Goal: Information Seeking & Learning: Learn about a topic

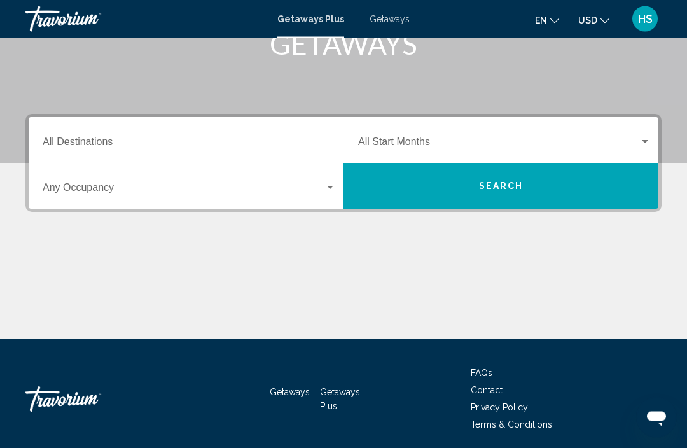
scroll to position [224, 0]
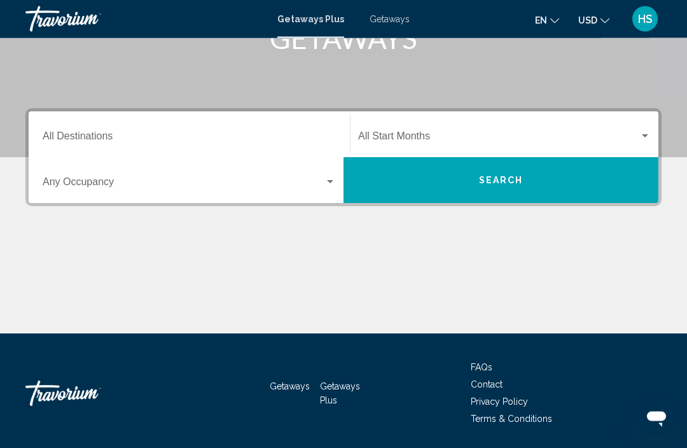
click at [84, 134] on input "Destination All Destinations" at bounding box center [189, 139] width 293 height 11
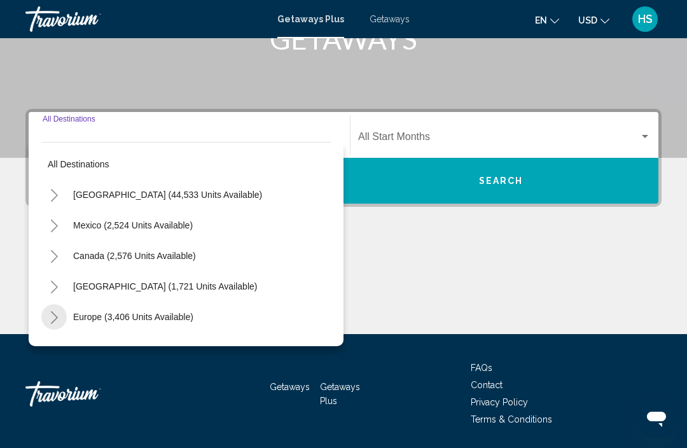
click at [48, 321] on button "Toggle Europe (3,406 units available)" at bounding box center [53, 316] width 25 height 25
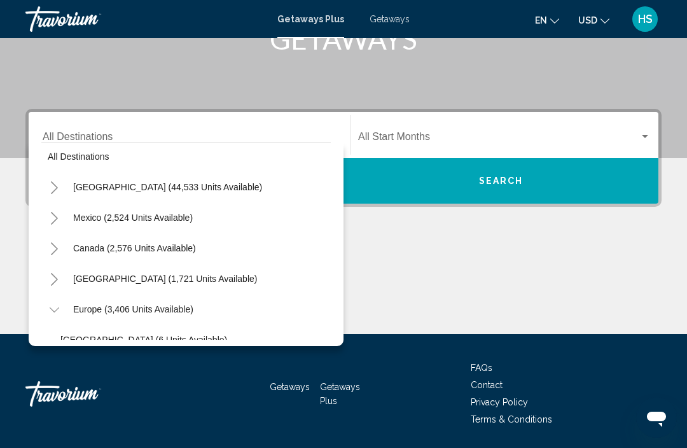
scroll to position [6, 0]
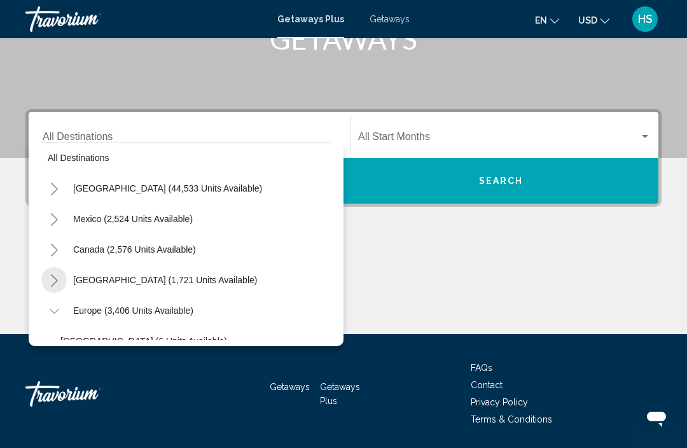
click at [61, 281] on button "Toggle Caribbean & Atlantic Islands (1,721 units available)" at bounding box center [53, 279] width 25 height 25
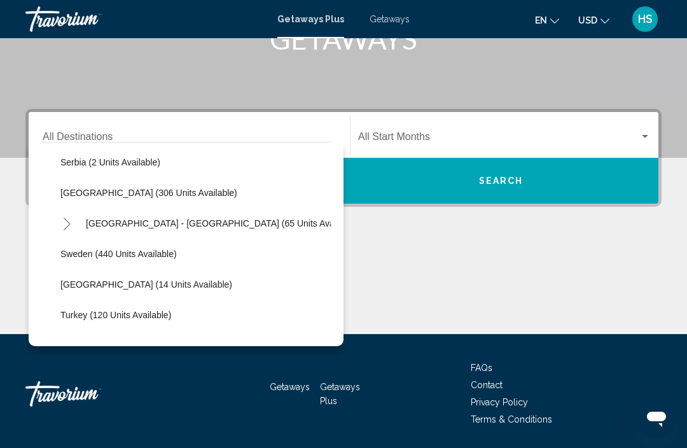
scroll to position [706, 0]
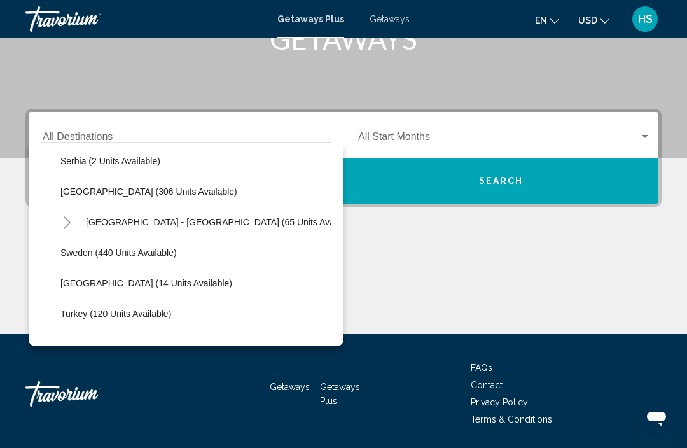
click at [73, 223] on button "Toggle Spain - Canary Islands (65 units available)" at bounding box center [66, 221] width 25 height 25
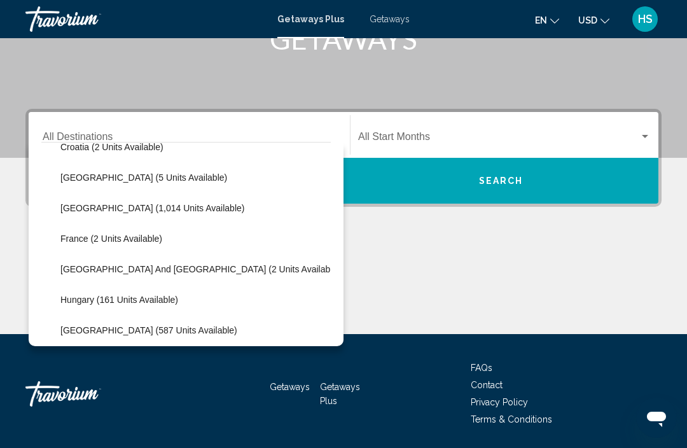
scroll to position [505, 0]
click at [58, 269] on button "[GEOGRAPHIC_DATA] and [GEOGRAPHIC_DATA] (2 units available)" at bounding box center [200, 269] width 293 height 29
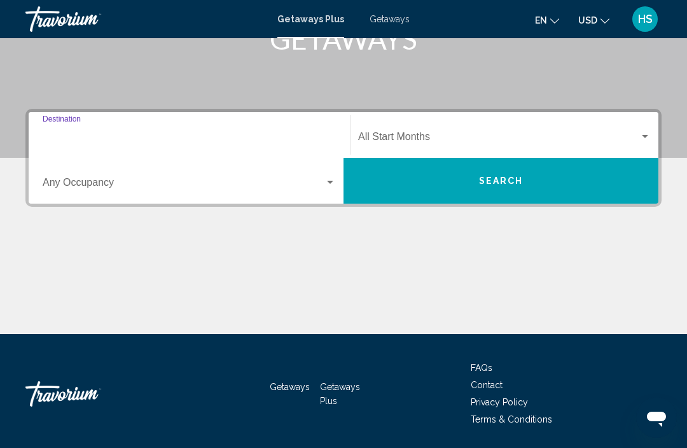
type input "**********"
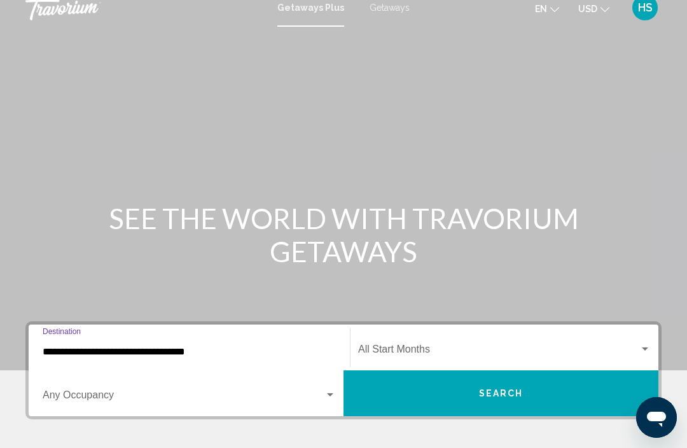
scroll to position [0, 0]
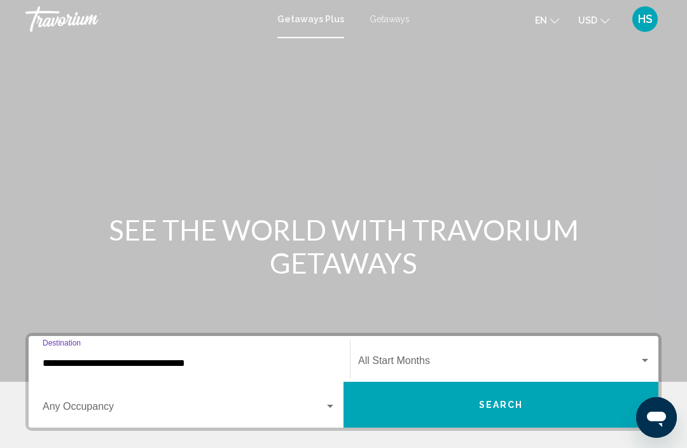
click at [375, 14] on span "Getaways" at bounding box center [390, 19] width 40 height 10
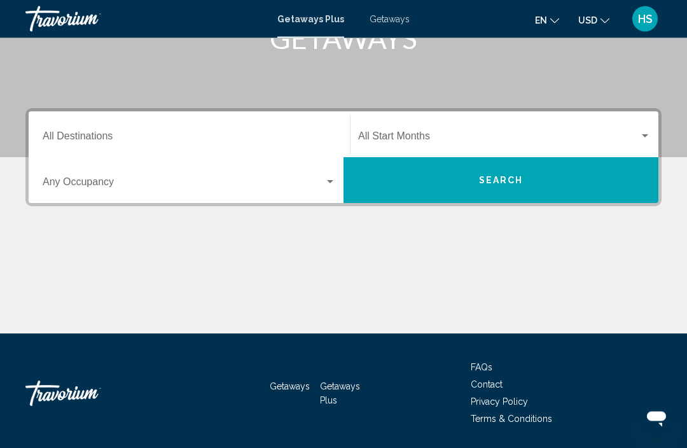
scroll to position [224, 0]
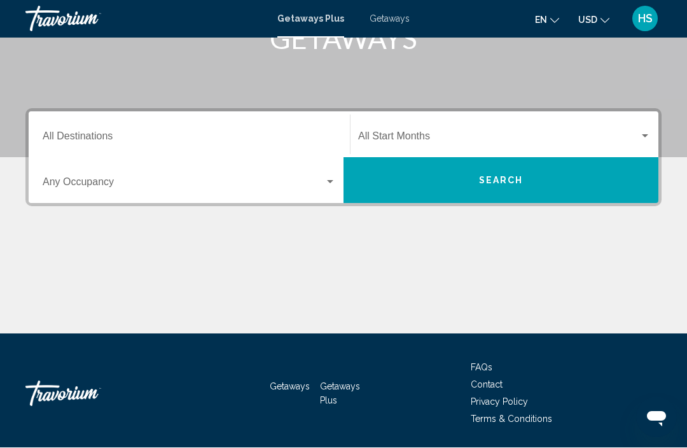
click at [480, 370] on span "FAQs" at bounding box center [482, 368] width 22 height 10
